Goal: Information Seeking & Learning: Learn about a topic

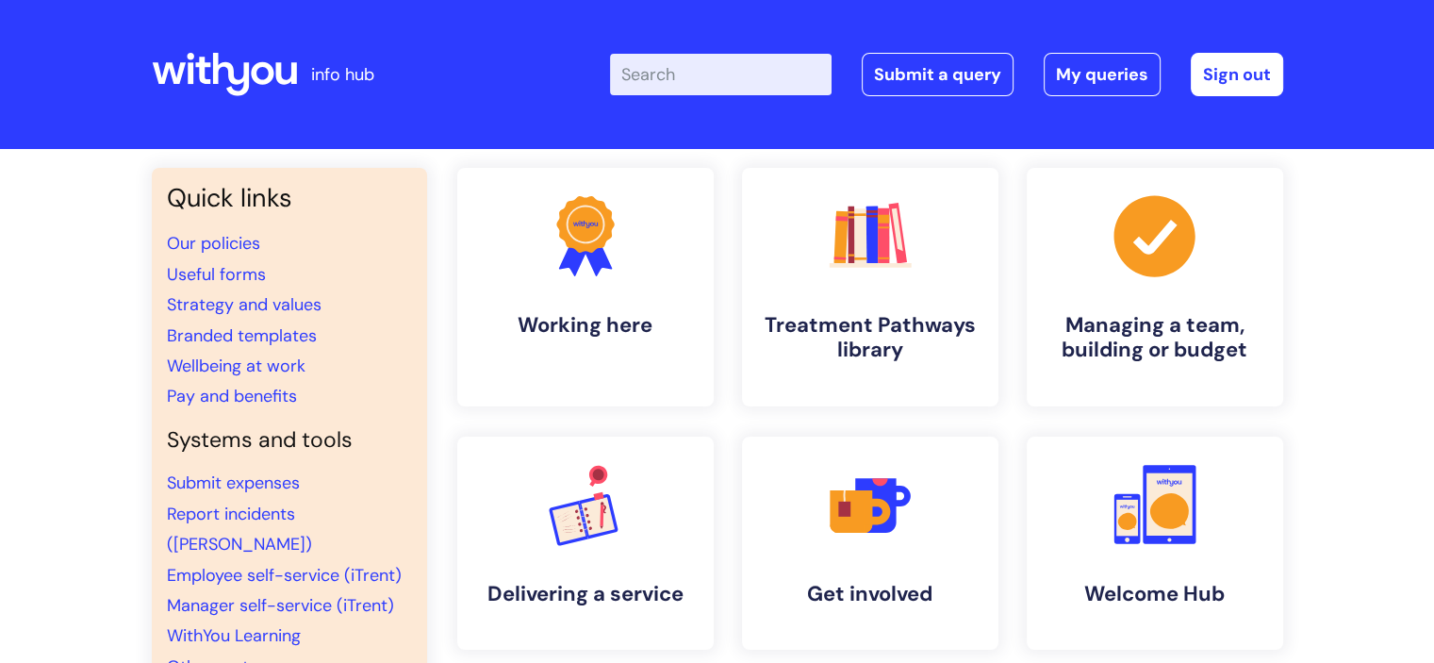
click at [707, 59] on input "Enter your search term here..." at bounding box center [721, 74] width 222 height 41
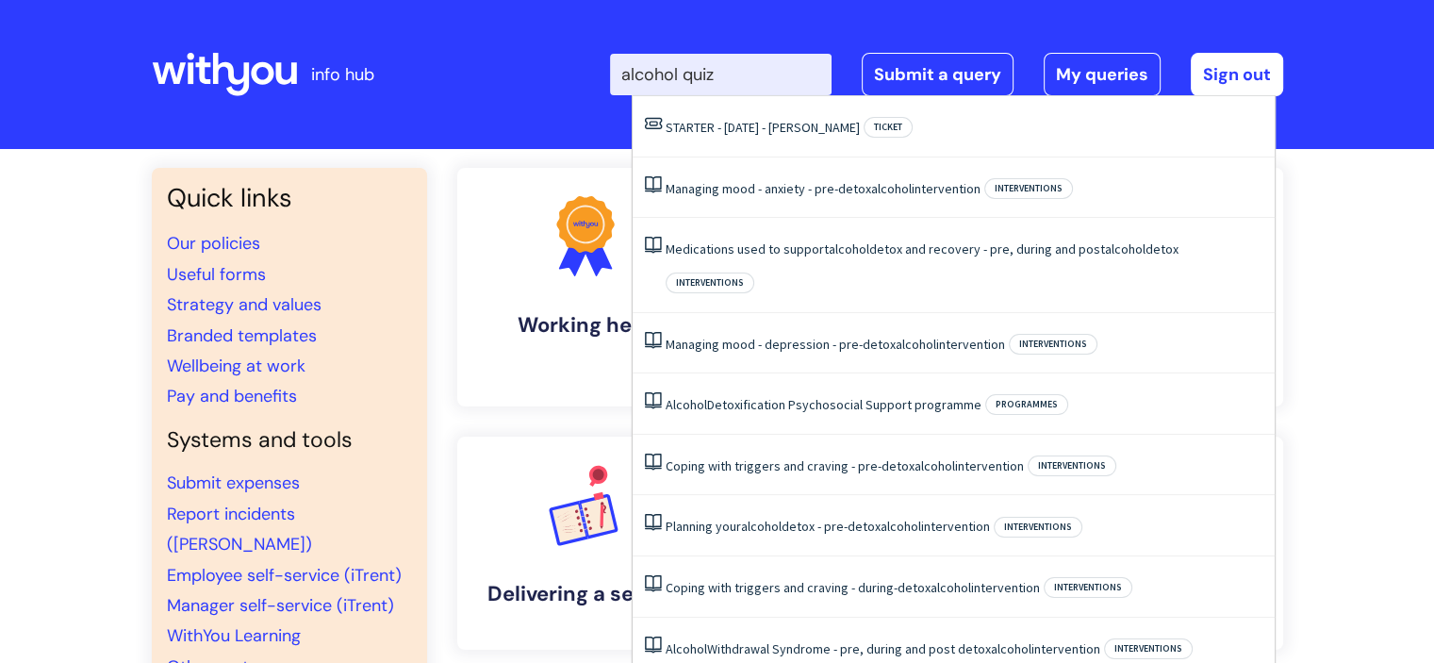
type input "alcohol quiz"
click button "Search" at bounding box center [0, 0] width 0 height 0
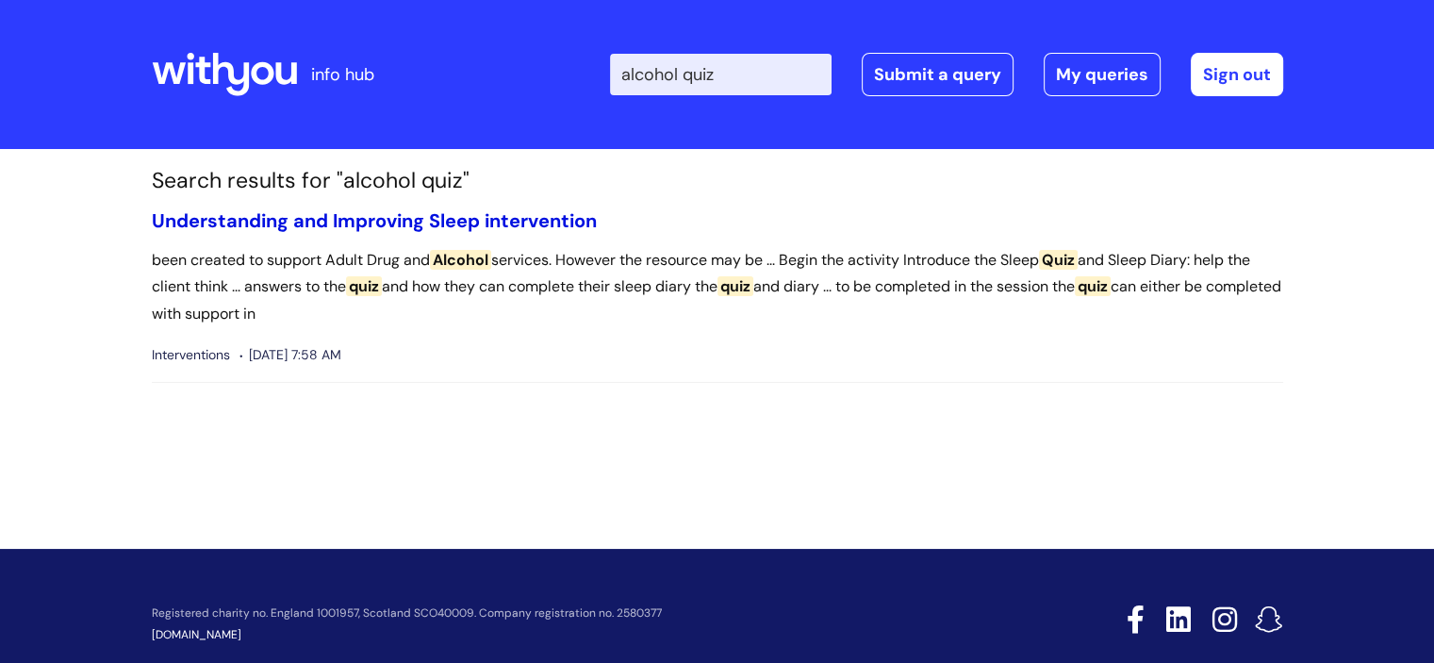
click at [337, 228] on link "Understanding and Improving Sleep intervention" at bounding box center [374, 220] width 445 height 25
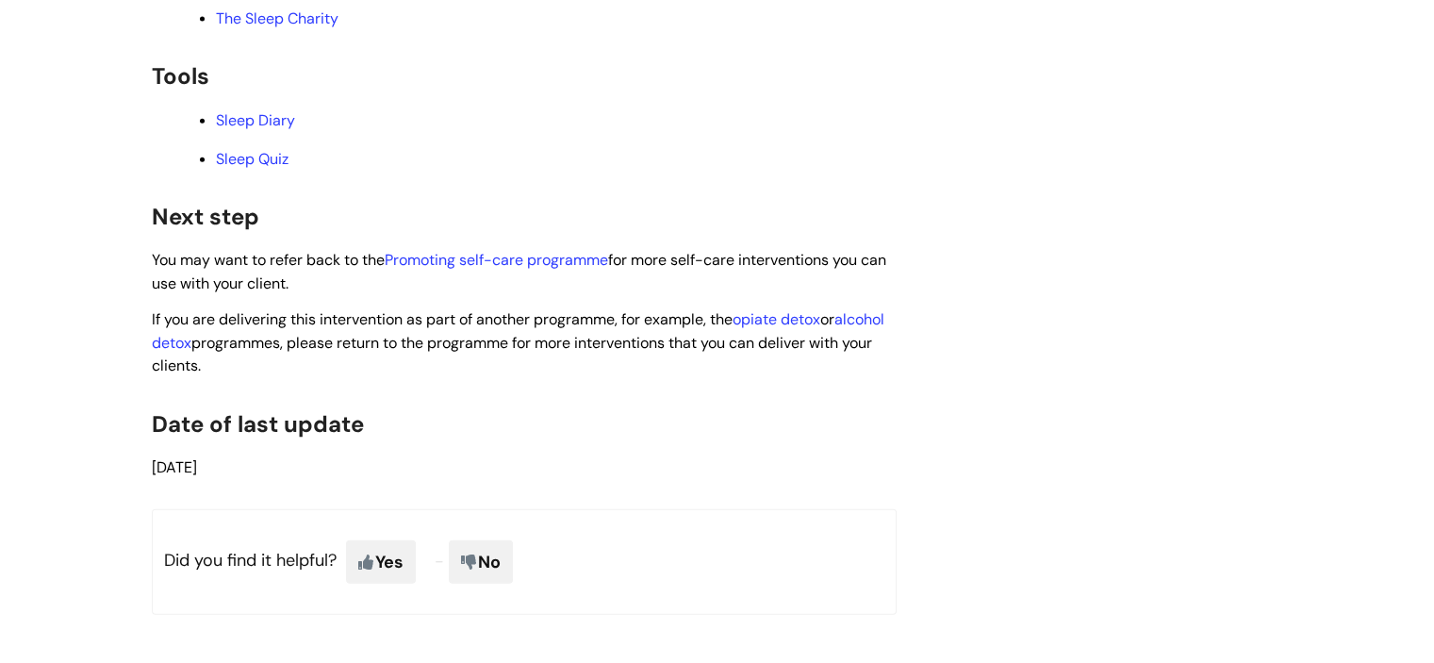
scroll to position [4421, 0]
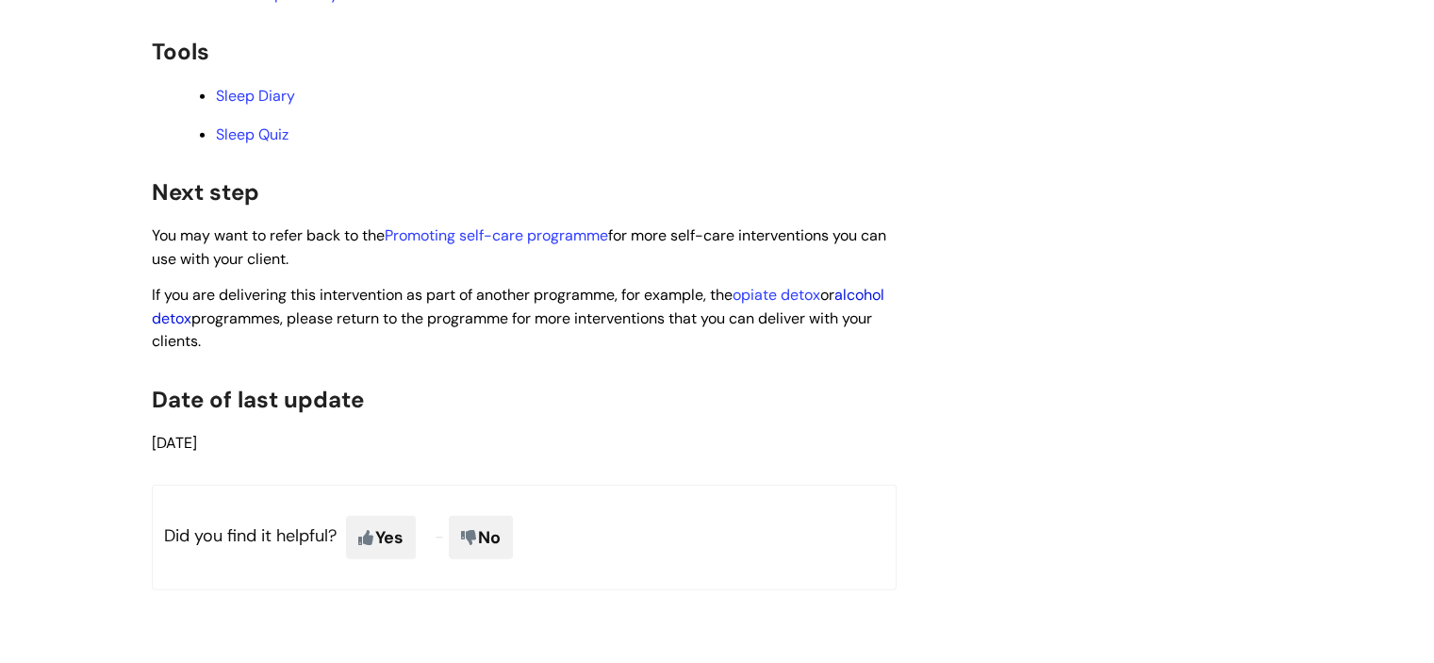
click at [229, 320] on link "alcohol detox" at bounding box center [518, 306] width 733 height 43
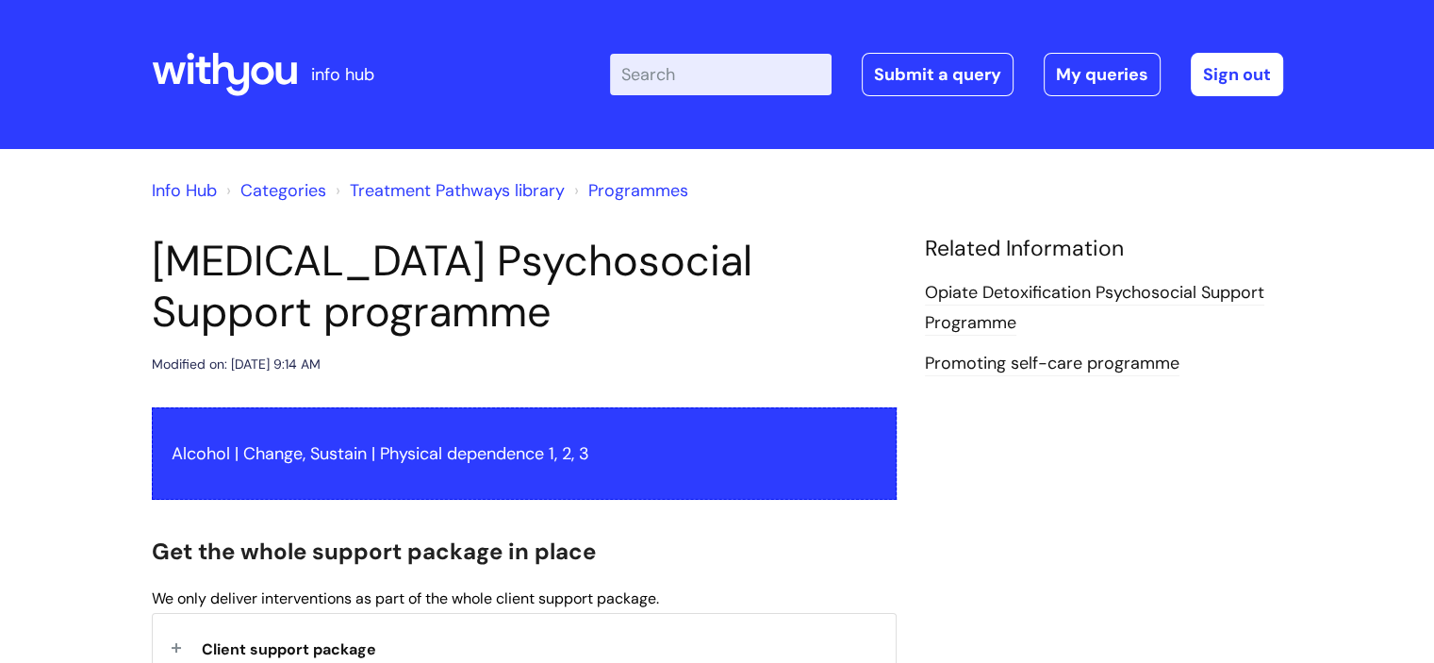
click at [722, 74] on input "Enter your search term here..." at bounding box center [721, 74] width 222 height 41
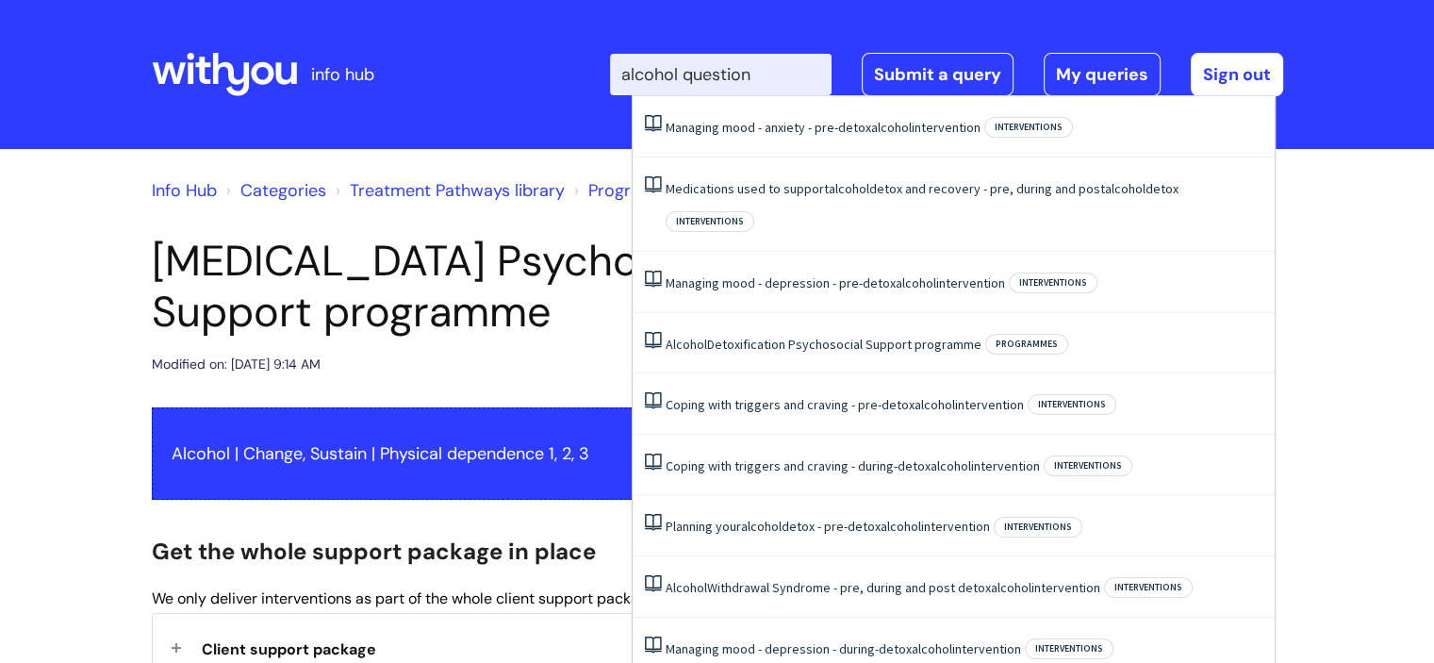
type input "alcohol question"
click button "Search" at bounding box center [0, 0] width 0 height 0
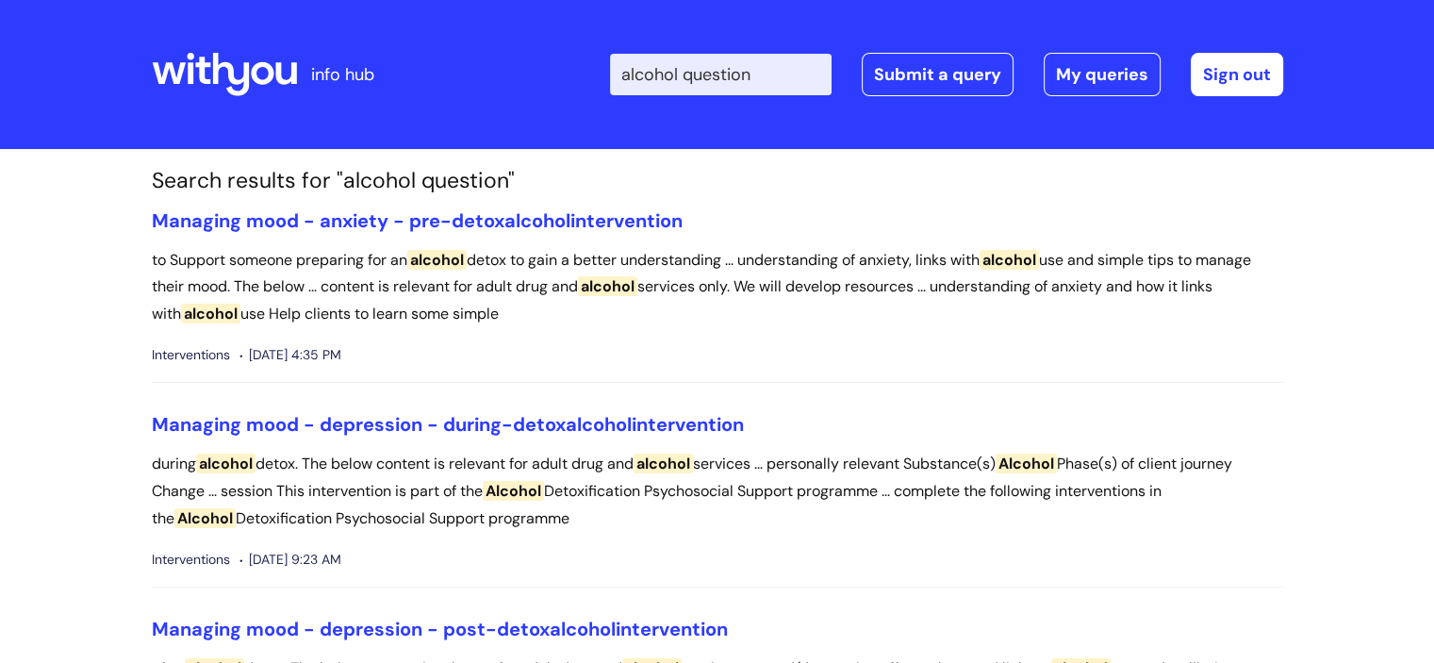
click at [238, 71] on icon at bounding box center [224, 74] width 145 height 45
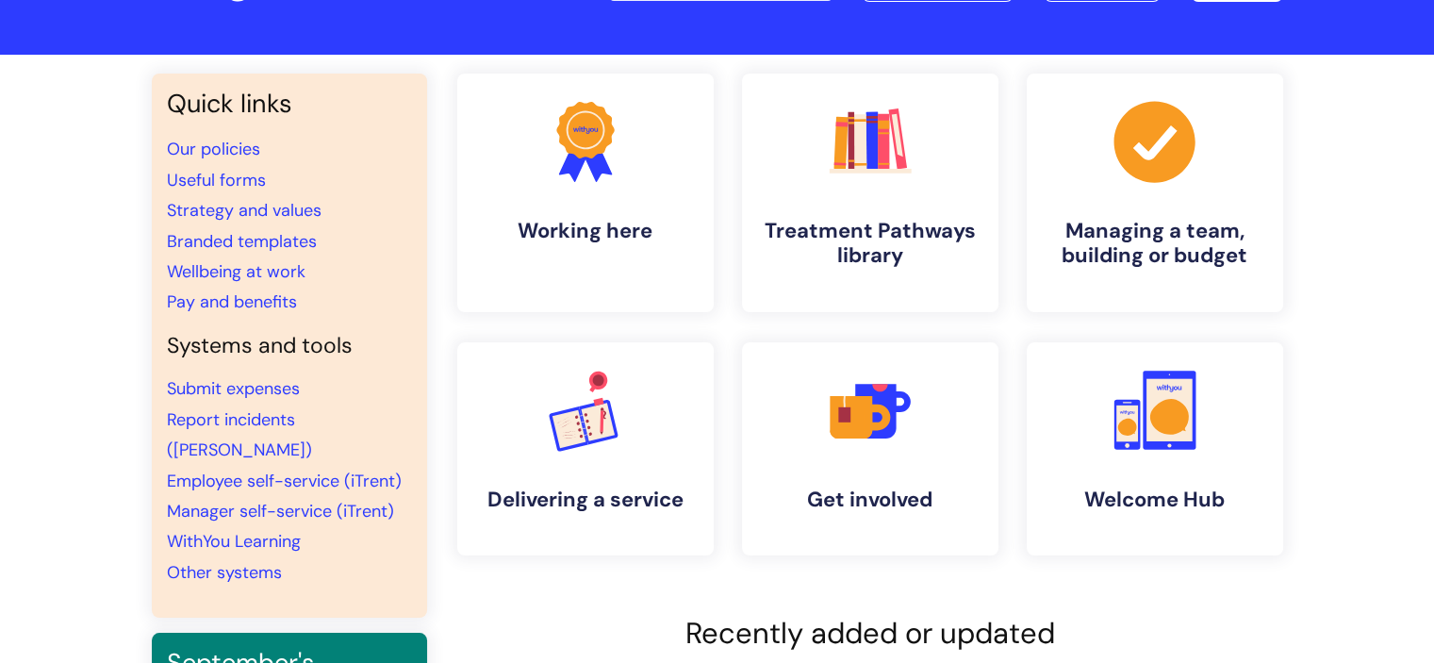
scroll to position [93, 0]
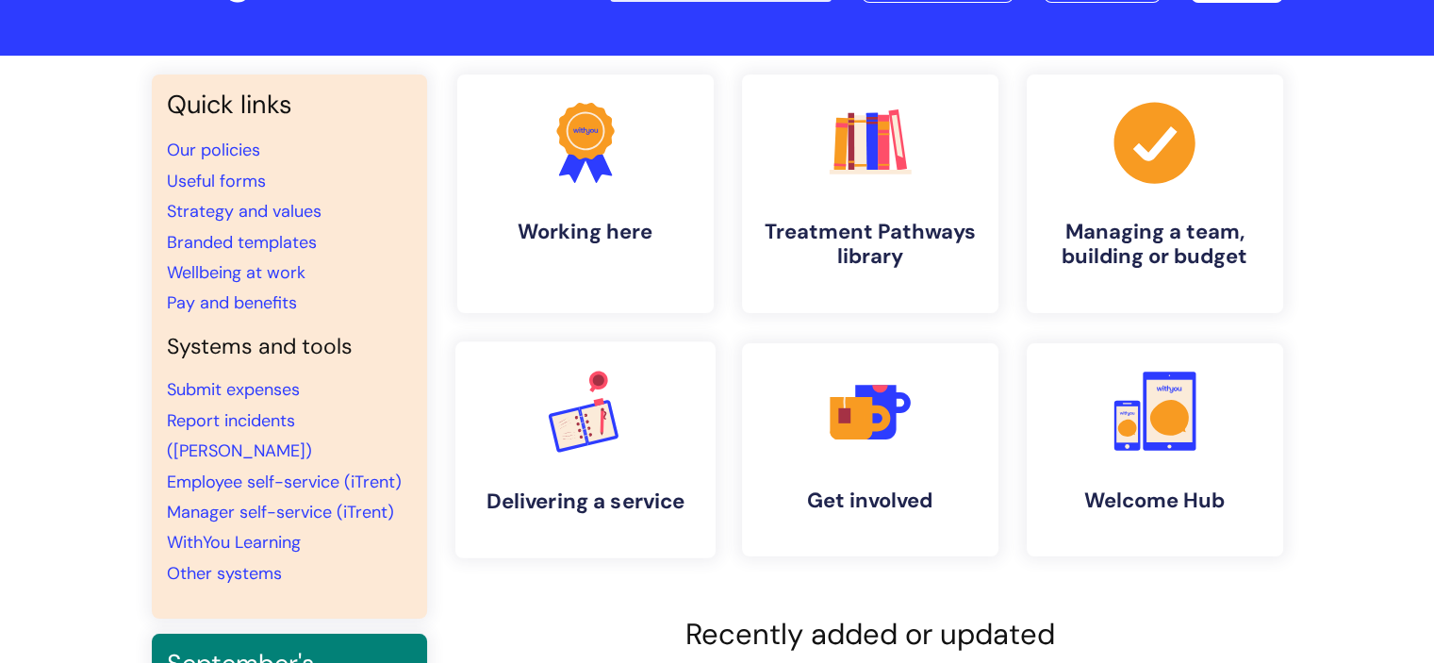
click at [559, 463] on link ".cls-1{font-family:DMSans-Bold, 'DM Sans';font-size:43.1802px;font-weight:700;}…" at bounding box center [585, 449] width 260 height 217
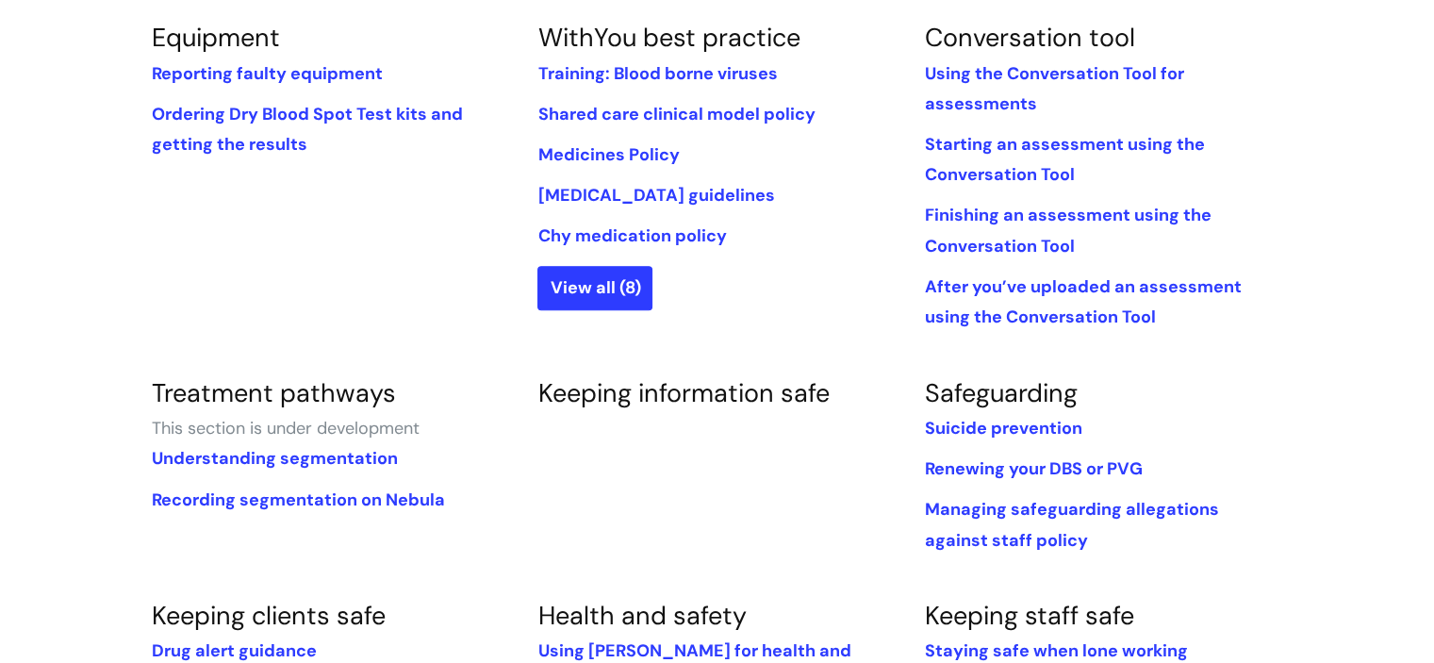
scroll to position [798, 0]
